Goal: Task Accomplishment & Management: Manage account settings

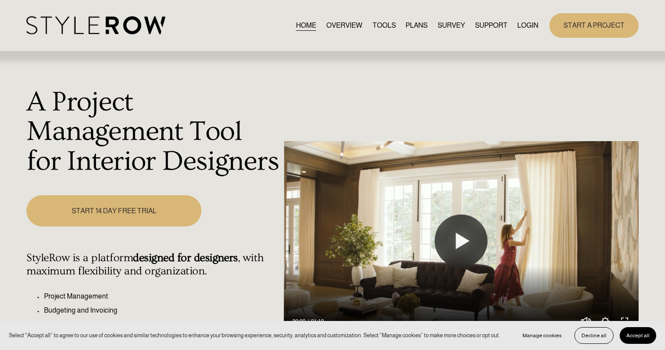
click at [532, 22] on link "LOGIN" at bounding box center [528, 25] width 21 height 12
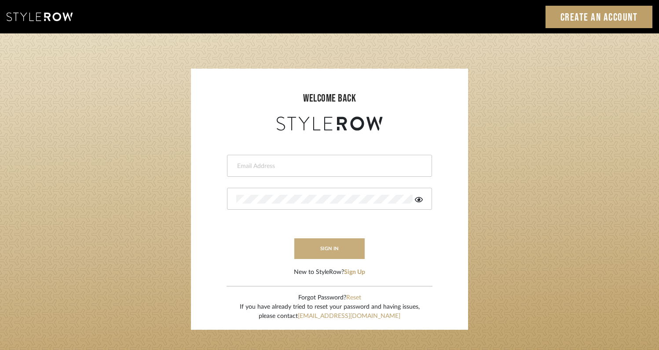
type input "rayeinteriordesign@gmail.com"
click at [340, 247] on button "sign in" at bounding box center [329, 249] width 70 height 21
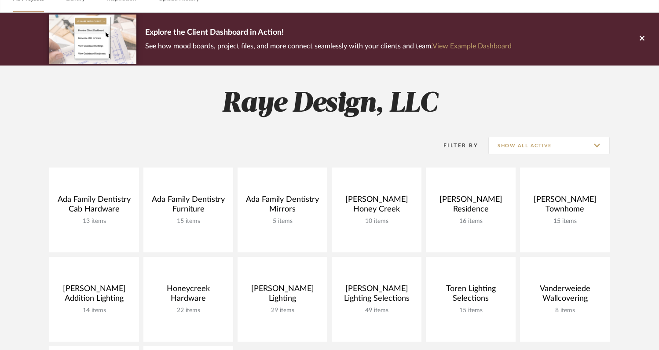
scroll to position [82, 0]
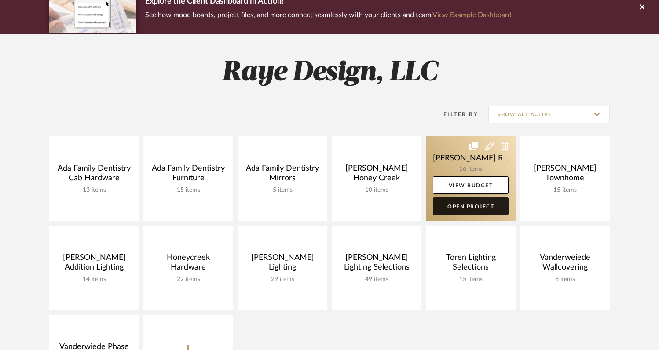
click at [471, 206] on link "Open Project" at bounding box center [471, 207] width 76 height 18
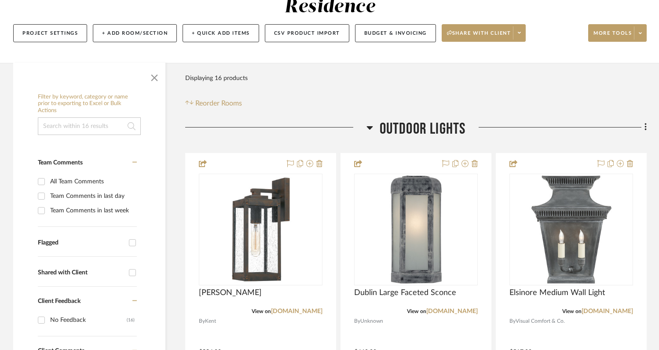
scroll to position [112, 0]
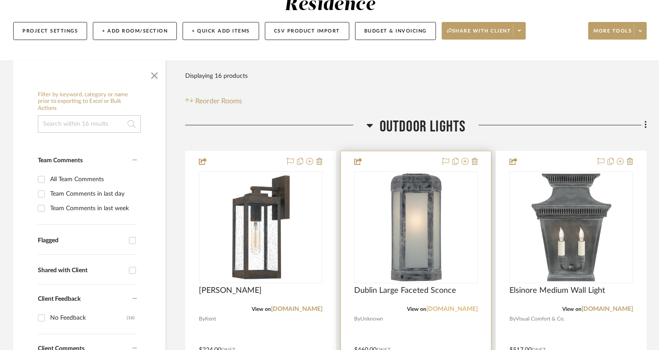
click at [443, 306] on link "[DOMAIN_NAME]" at bounding box center [451, 309] width 51 height 6
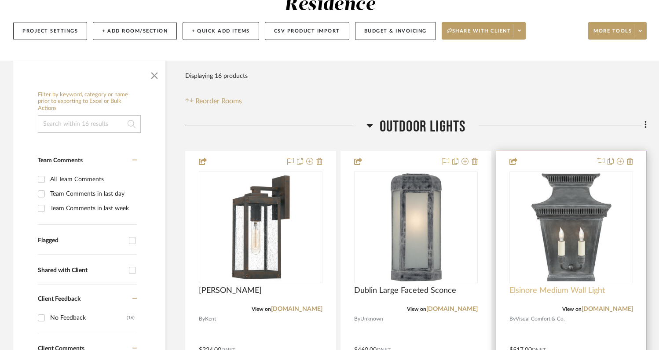
click at [578, 286] on span "Elsinore Medium Wall Light" at bounding box center [557, 291] width 95 height 10
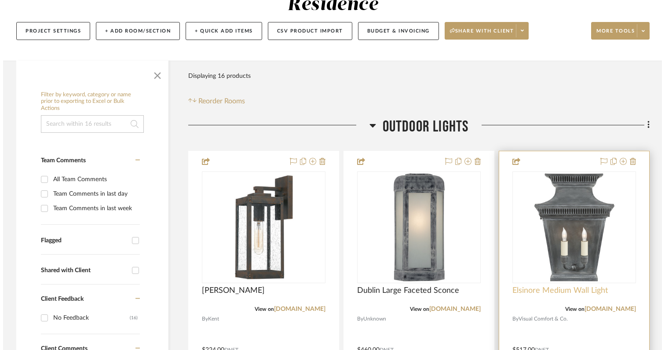
scroll to position [0, 0]
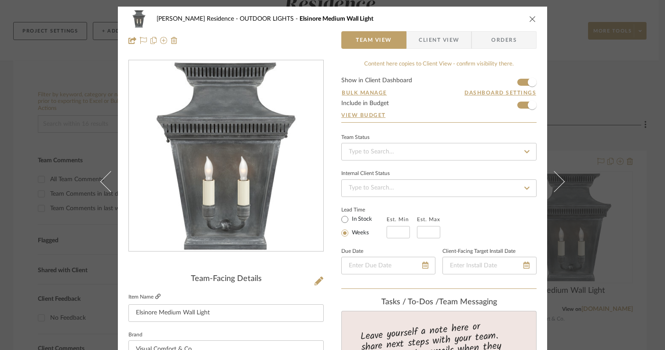
click at [157, 296] on icon at bounding box center [157, 296] width 5 height 5
click at [529, 20] on icon "close" at bounding box center [532, 18] width 7 height 7
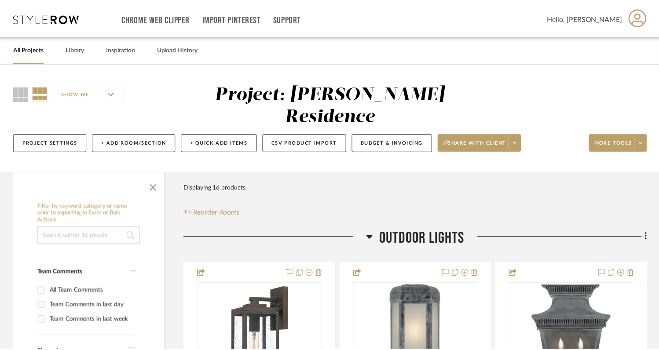
scroll to position [112, 0]
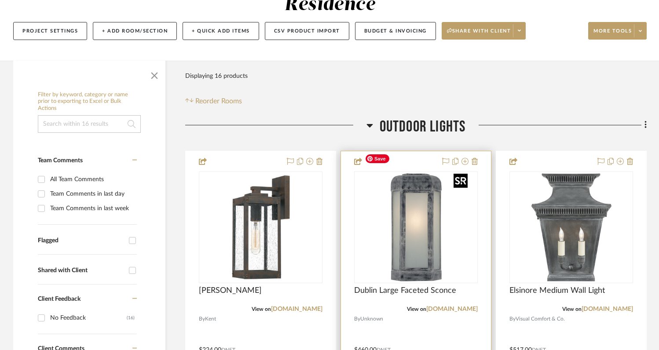
click at [422, 238] on img "0" at bounding box center [416, 228] width 110 height 110
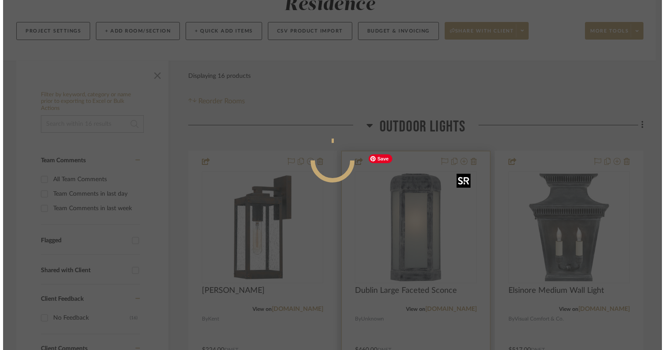
scroll to position [0, 0]
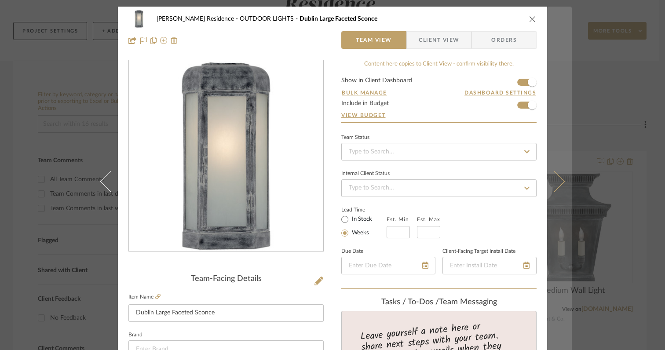
click at [565, 26] on button at bounding box center [559, 182] width 25 height 350
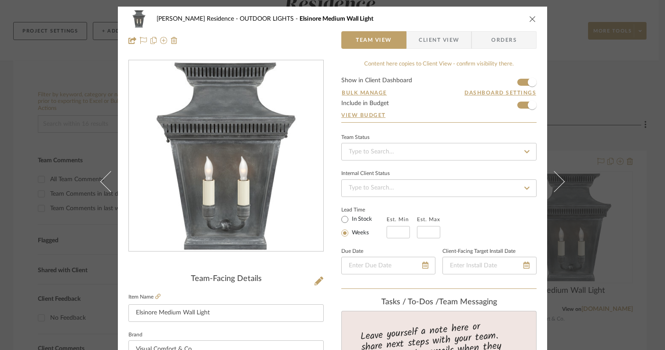
click at [530, 16] on icon "close" at bounding box center [532, 18] width 7 height 7
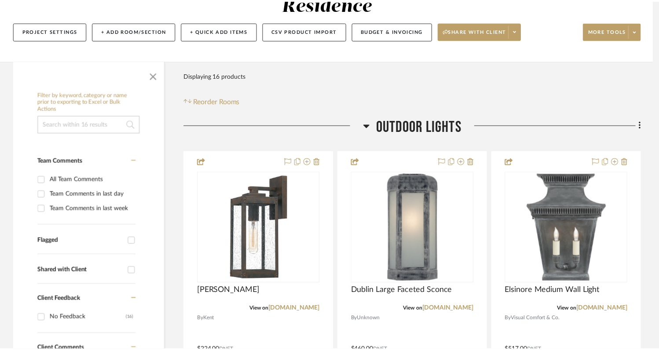
scroll to position [112, 0]
